Goal: Obtain resource: Download file/media

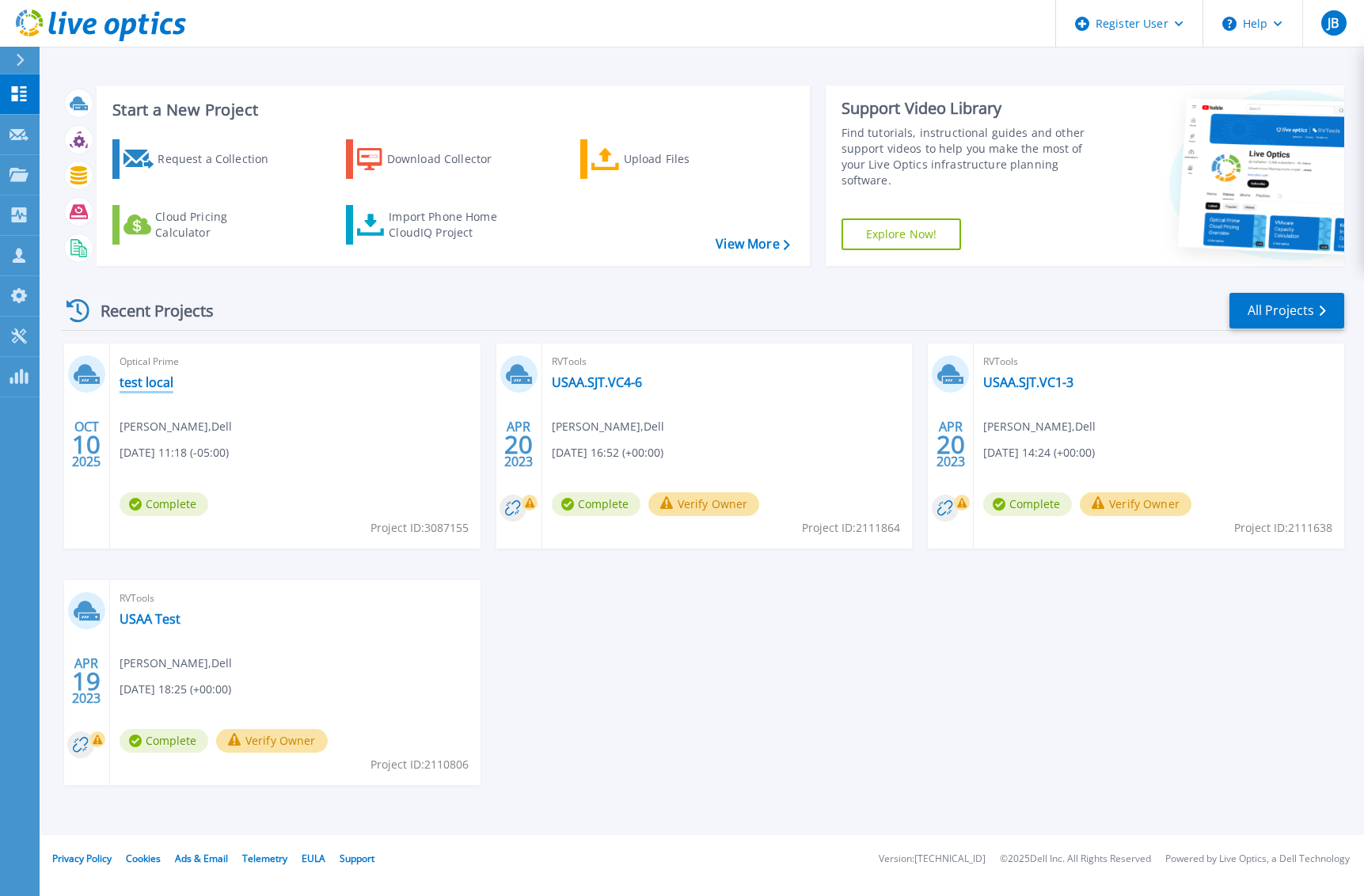
click at [131, 379] on link "test local" at bounding box center [146, 382] width 53 height 16
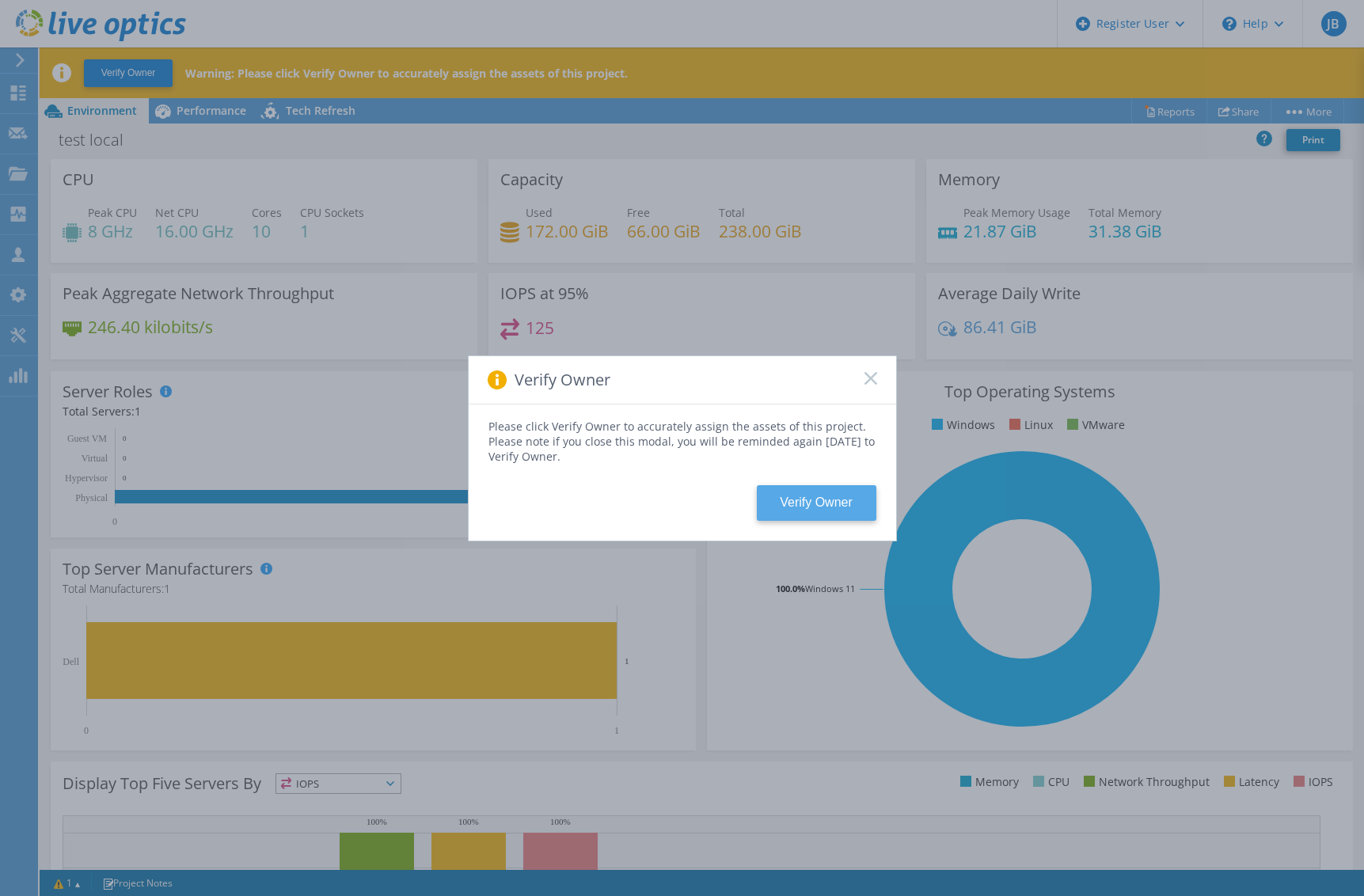
click at [816, 505] on button "Verify Owner" at bounding box center [816, 503] width 120 height 36
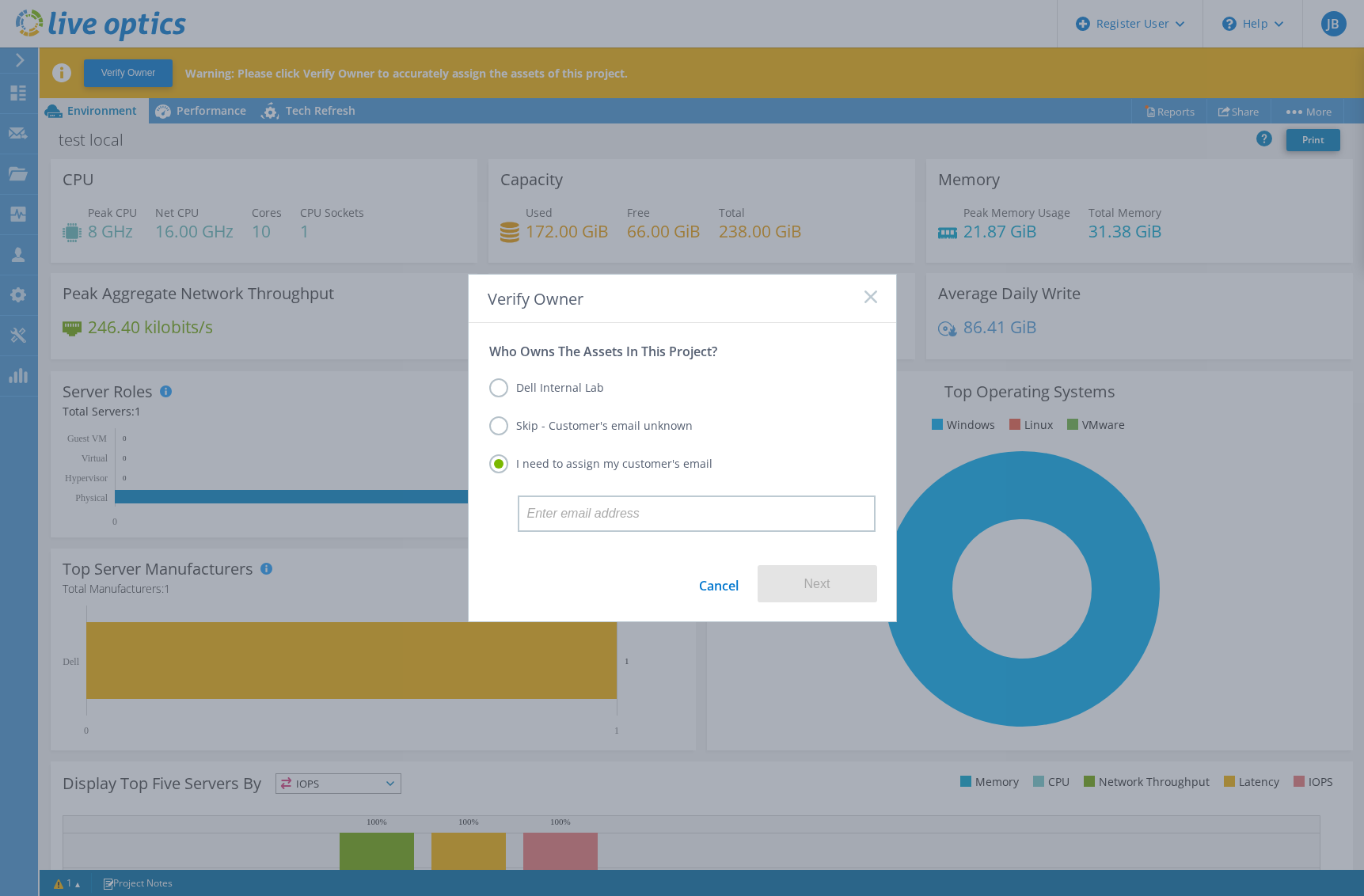
click at [551, 424] on label "Skip - Customer's email unknown" at bounding box center [591, 426] width 204 height 19
click at [0, 0] on input "Skip - Customer's email unknown" at bounding box center [0, 0] width 0 height 0
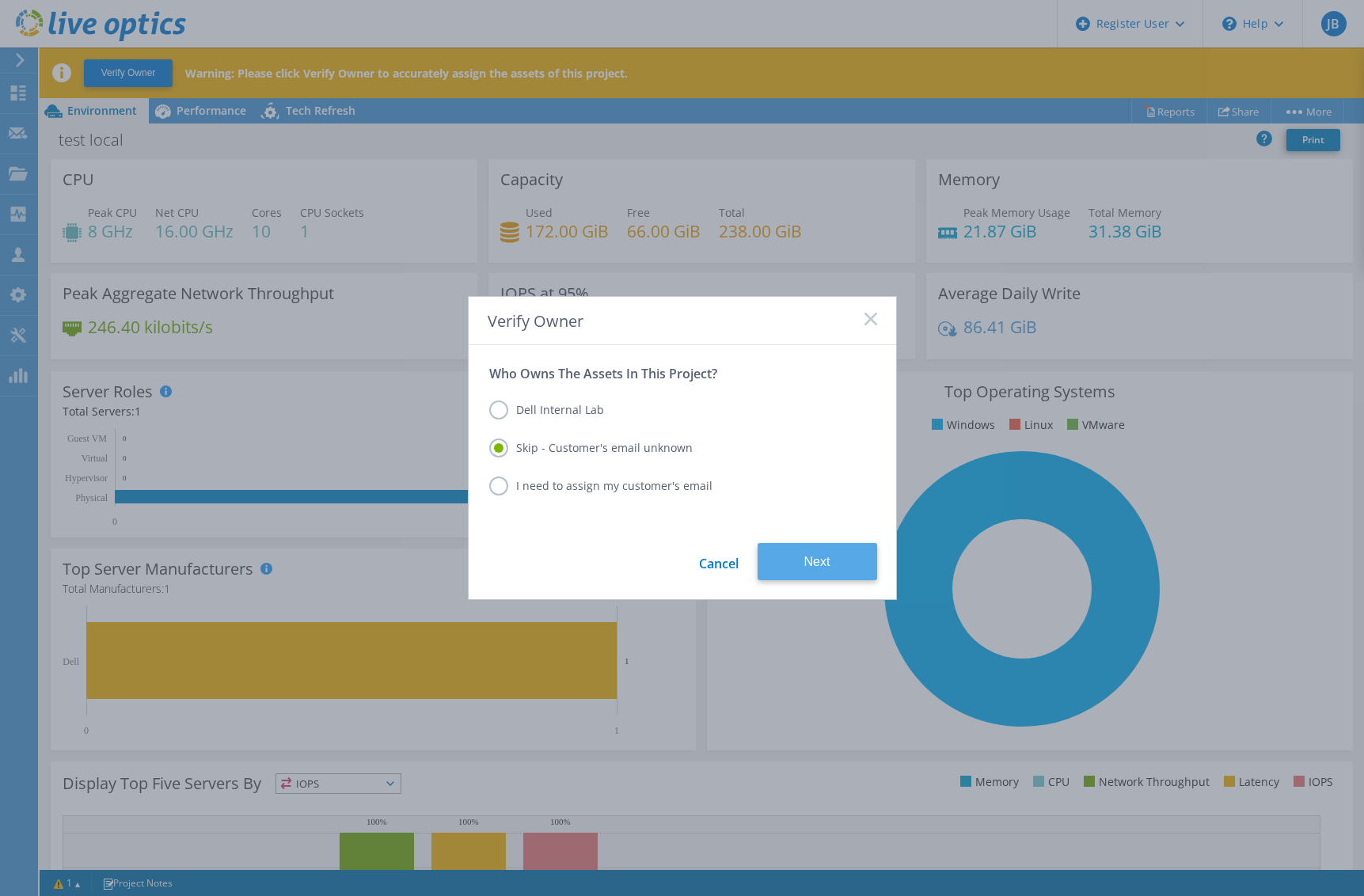
click at [831, 555] on button "Next" at bounding box center [817, 561] width 120 height 37
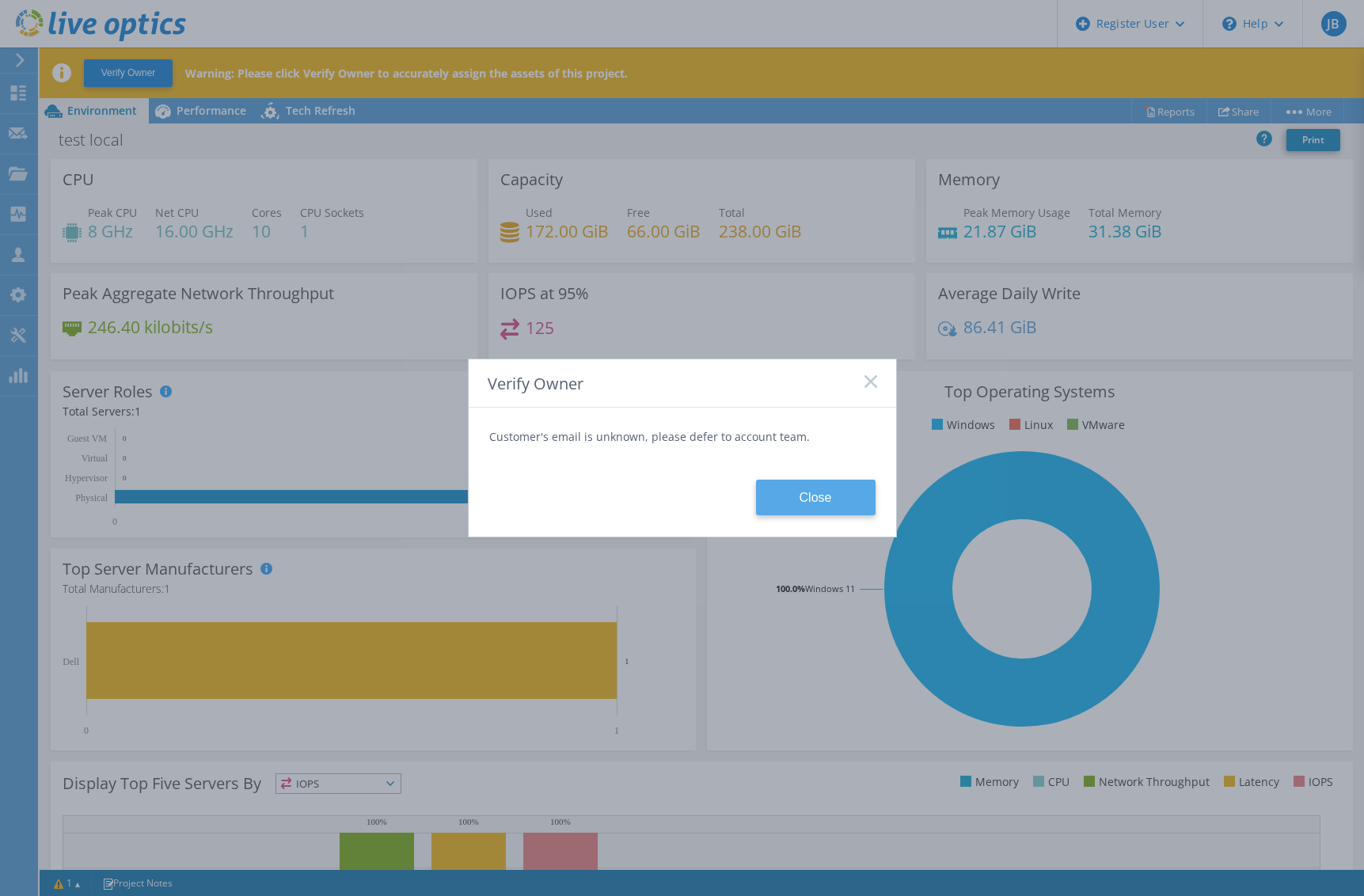
click at [824, 497] on button "Close" at bounding box center [816, 497] width 120 height 36
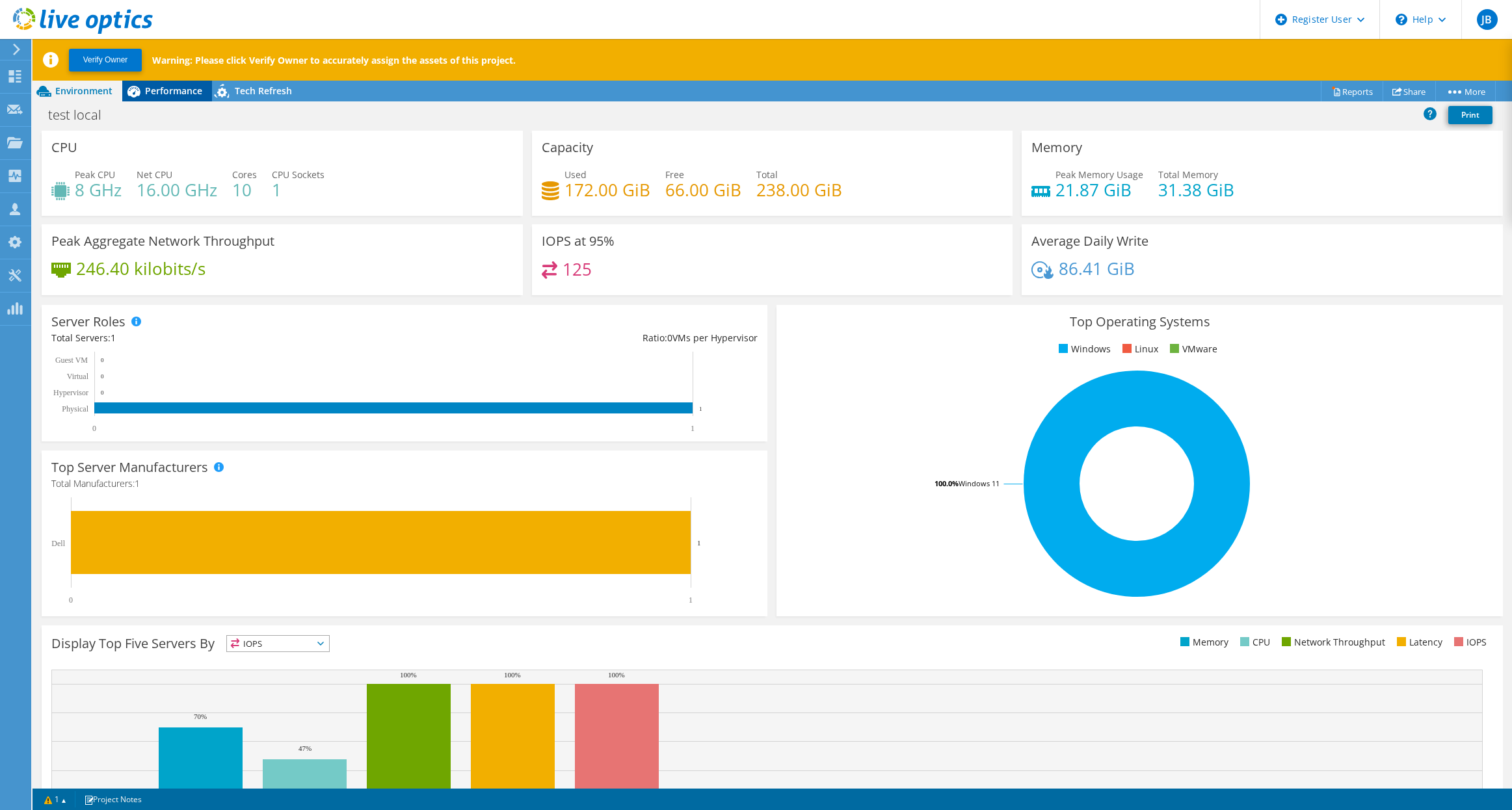
click at [184, 86] on span "Performance" at bounding box center [173, 90] width 57 height 12
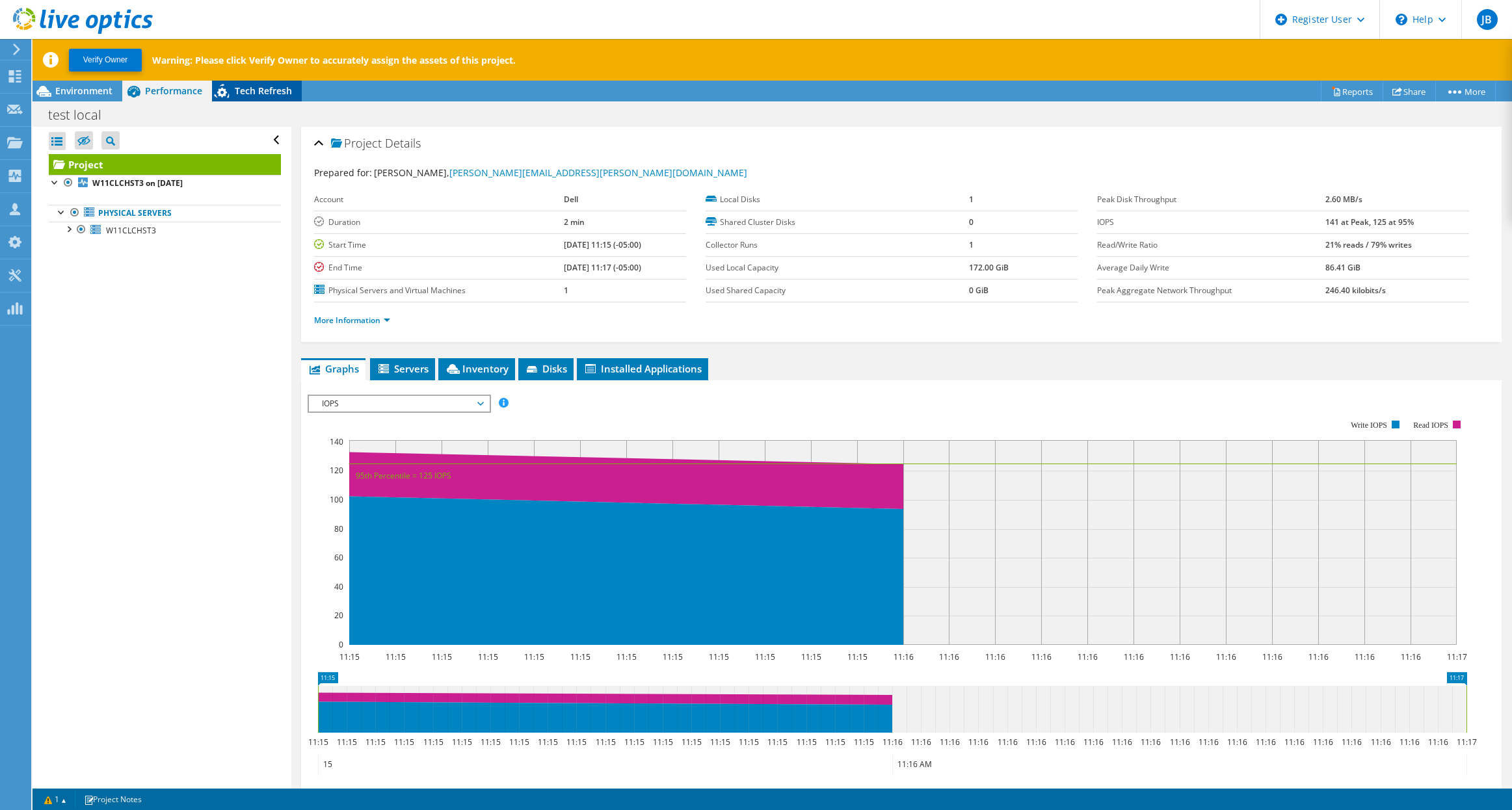
click at [255, 88] on span "Tech Refresh" at bounding box center [263, 90] width 57 height 12
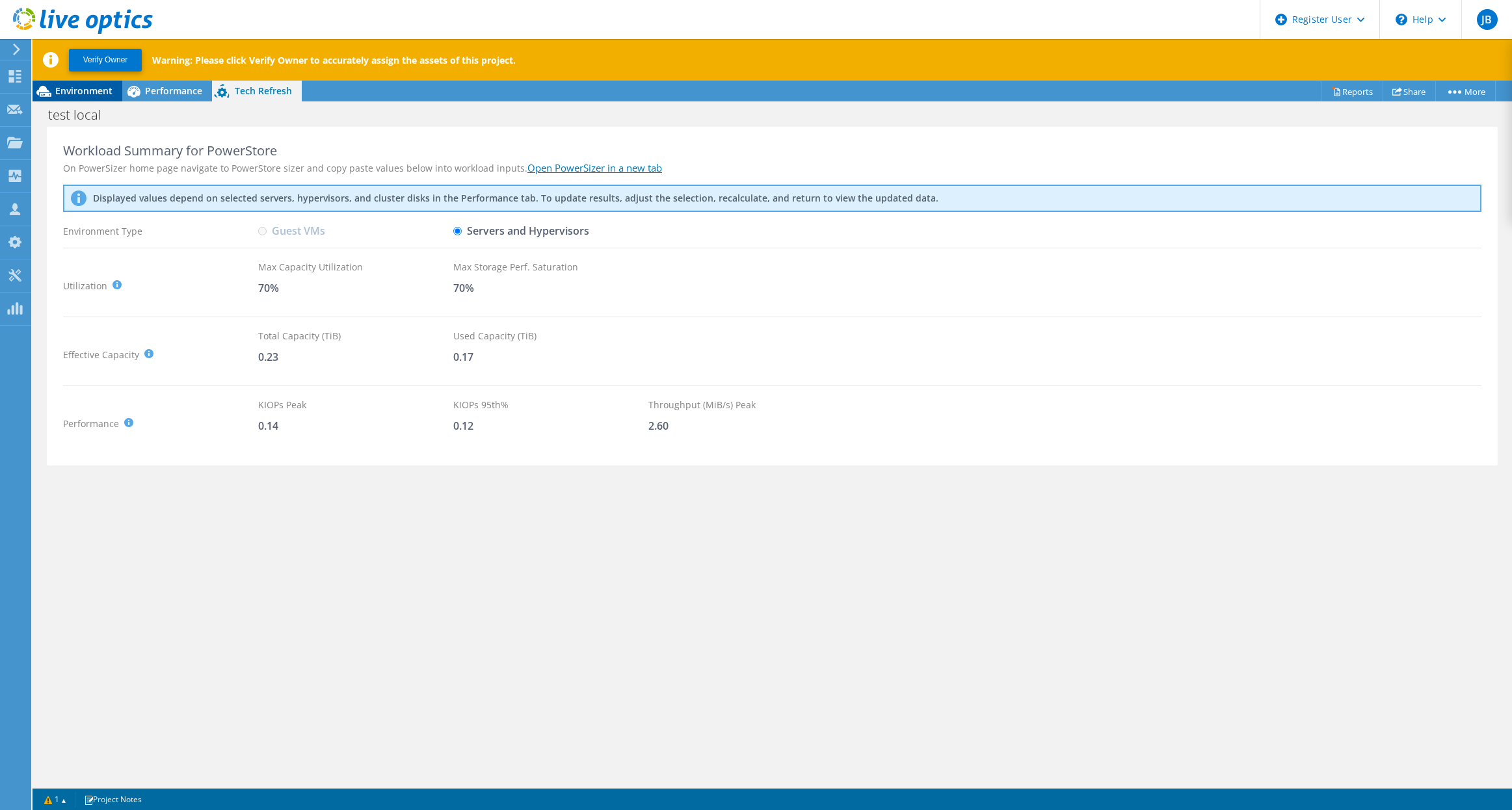
click at [97, 88] on span "Environment" at bounding box center [83, 90] width 57 height 12
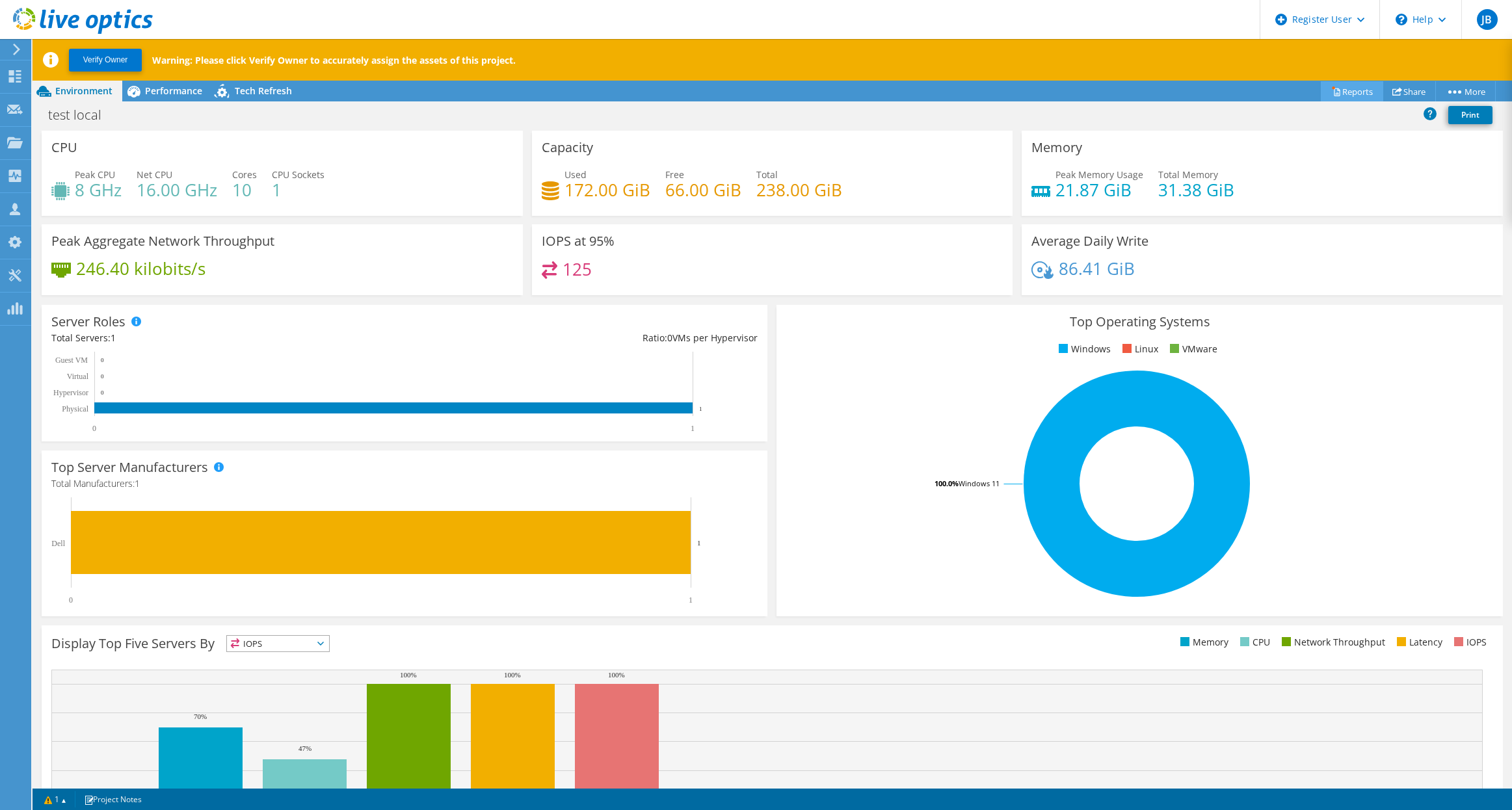
click at [1120, 88] on link "Reports" at bounding box center [1351, 91] width 62 height 20
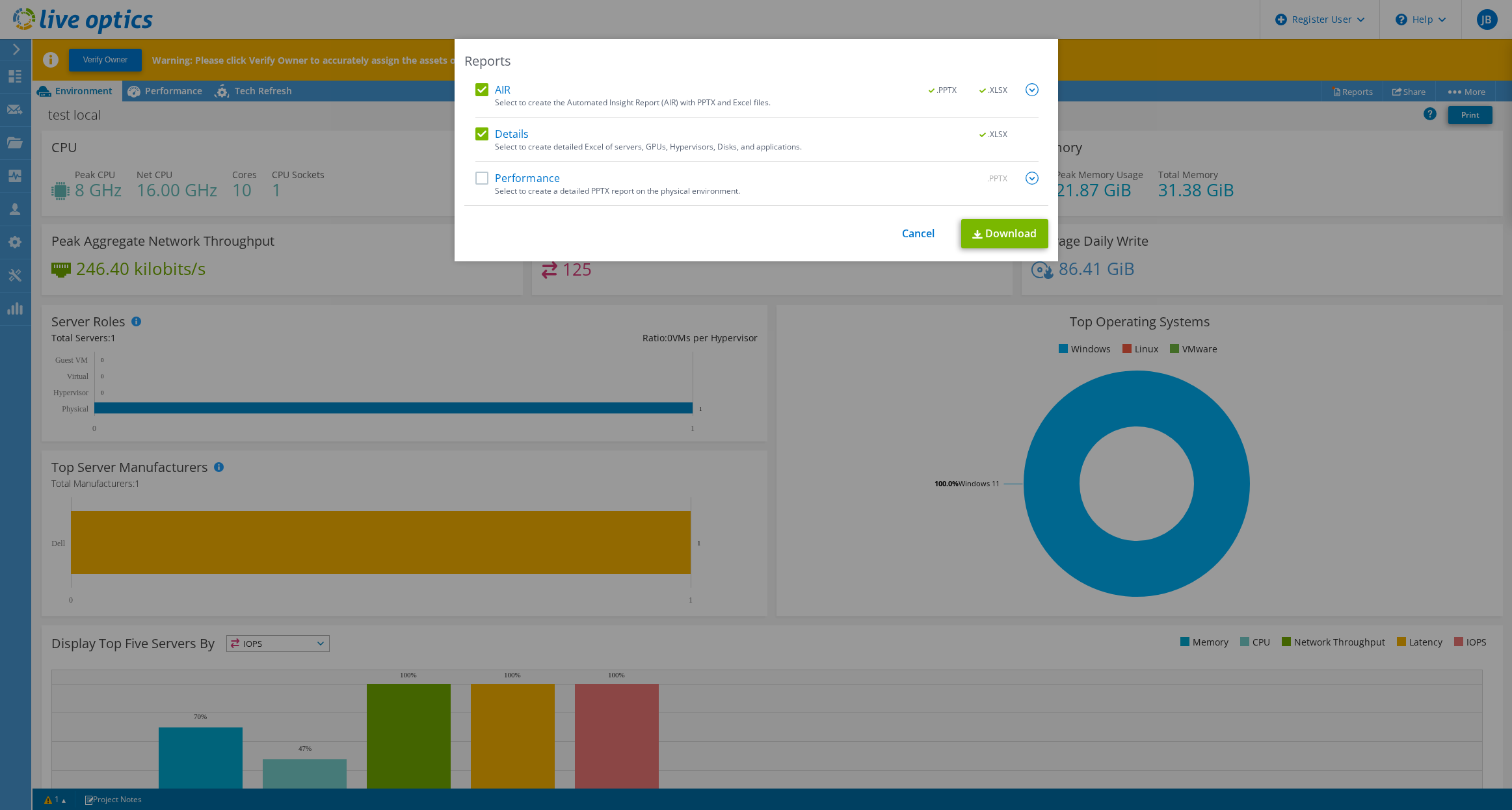
click at [479, 177] on label "Performance" at bounding box center [518, 178] width 85 height 13
click at [0, 0] on input "Performance" at bounding box center [0, 0] width 0 height 0
click at [989, 239] on link "Download" at bounding box center [1005, 233] width 87 height 29
